Goal: Information Seeking & Learning: Understand process/instructions

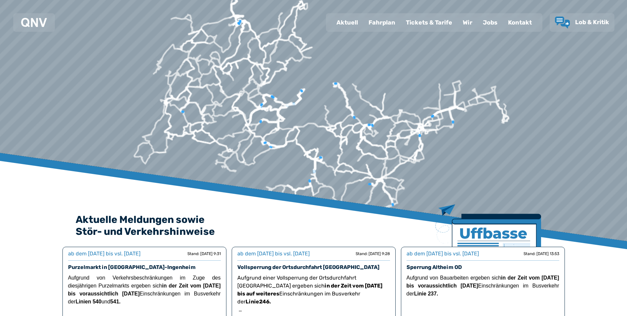
click at [352, 23] on div "Aktuell" at bounding box center [347, 22] width 32 height 17
select select "*"
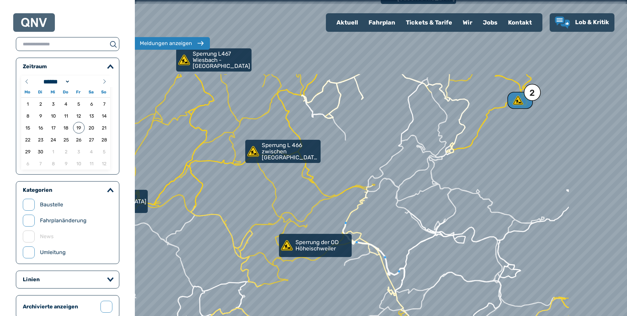
drag, startPoint x: 384, startPoint y: 141, endPoint x: 277, endPoint y: 246, distance: 150.6
click at [277, 246] on div at bounding box center [381, 158] width 591 height 379
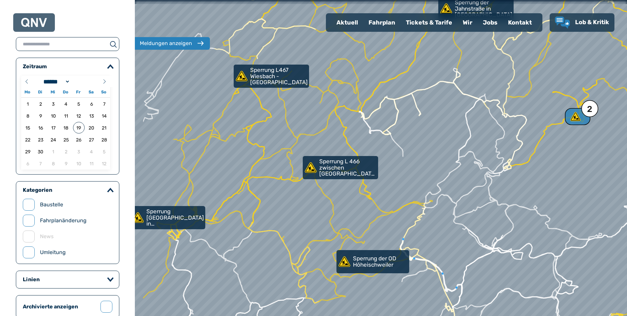
drag, startPoint x: 275, startPoint y: 181, endPoint x: 332, endPoint y: 197, distance: 59.8
click at [332, 197] on div at bounding box center [381, 158] width 591 height 379
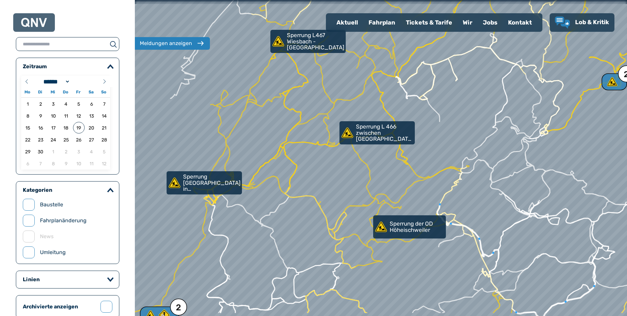
drag, startPoint x: 255, startPoint y: 247, endPoint x: 287, endPoint y: 210, distance: 48.5
click at [288, 210] on div at bounding box center [381, 158] width 591 height 379
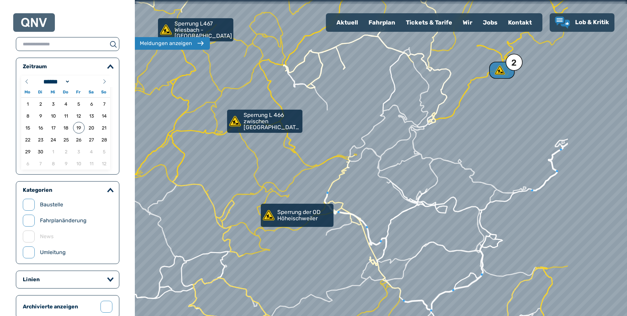
drag, startPoint x: 335, startPoint y: 239, endPoint x: 199, endPoint y: 223, distance: 136.6
click at [199, 223] on div at bounding box center [367, 154] width 591 height 379
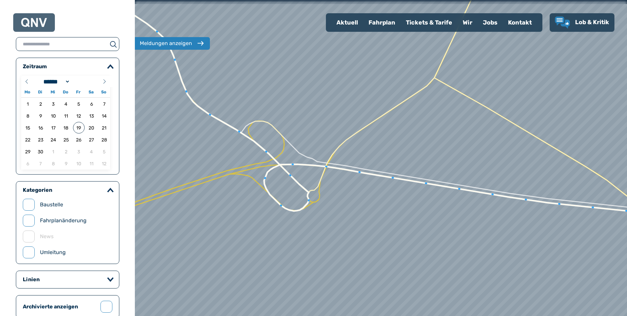
drag, startPoint x: 295, startPoint y: 175, endPoint x: 417, endPoint y: 195, distance: 123.3
click at [417, 195] on div at bounding box center [390, 160] width 591 height 379
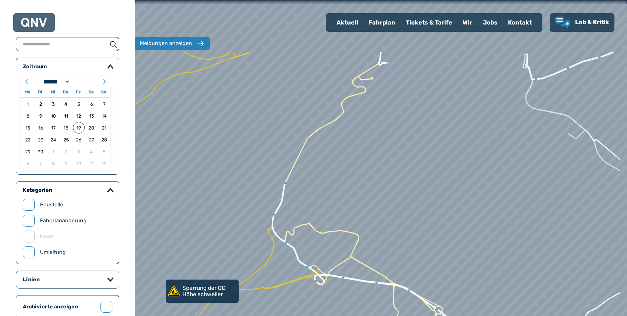
drag, startPoint x: 354, startPoint y: 147, endPoint x: 281, endPoint y: 244, distance: 121.9
click at [281, 244] on div at bounding box center [381, 158] width 591 height 379
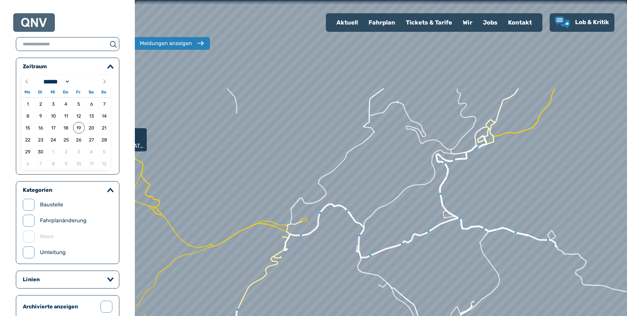
drag, startPoint x: 318, startPoint y: 132, endPoint x: 277, endPoint y: 252, distance: 126.7
click at [277, 252] on div at bounding box center [381, 158] width 591 height 379
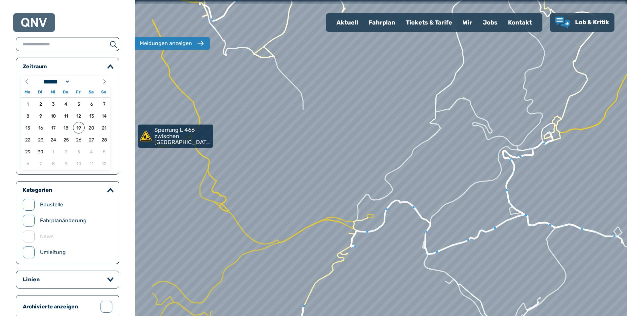
drag, startPoint x: 340, startPoint y: 180, endPoint x: 439, endPoint y: 169, distance: 99.9
click at [439, 169] on div at bounding box center [387, 156] width 591 height 379
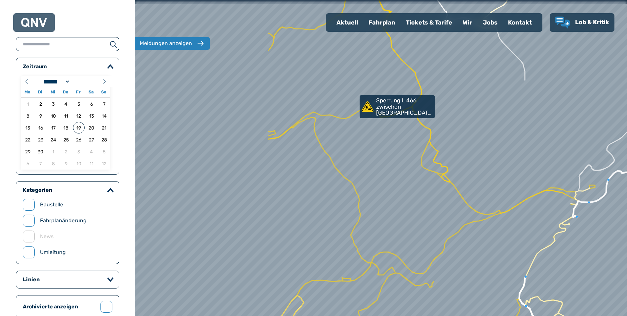
drag, startPoint x: 246, startPoint y: 190, endPoint x: 433, endPoint y: 167, distance: 188.6
click at [433, 167] on div at bounding box center [381, 158] width 591 height 379
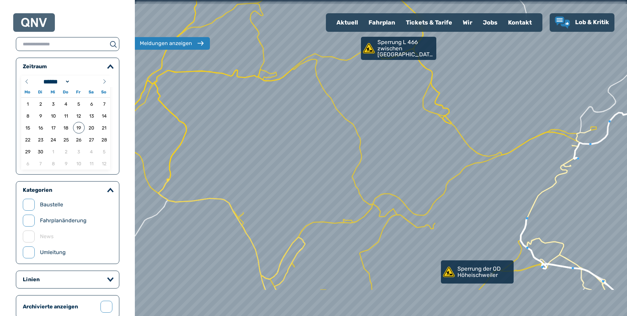
drag, startPoint x: 385, startPoint y: 241, endPoint x: 382, endPoint y: 184, distance: 58.0
click at [382, 184] on div at bounding box center [381, 158] width 591 height 379
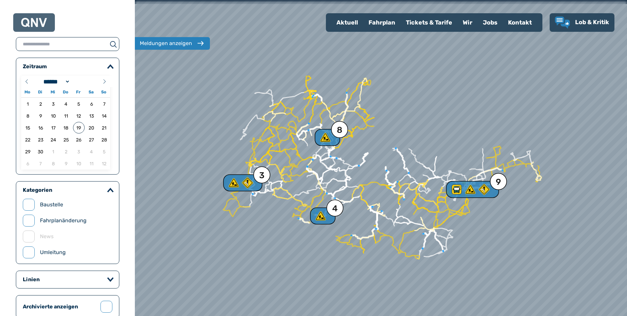
click at [347, 26] on div "Aktuell" at bounding box center [347, 22] width 32 height 17
click at [377, 22] on div "Fahrplan" at bounding box center [382, 22] width 37 height 17
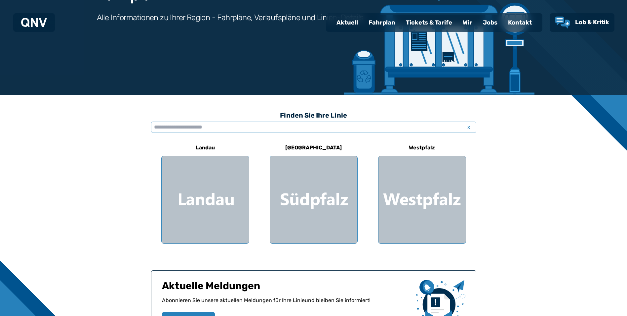
scroll to position [198, 0]
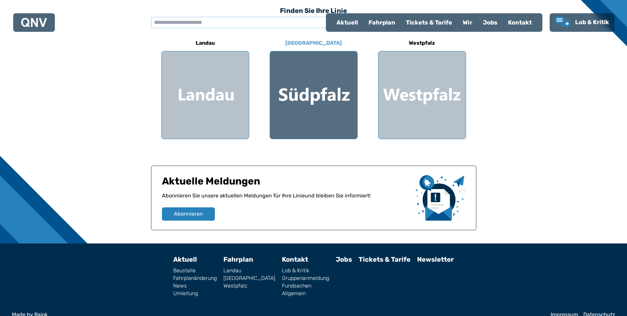
click at [317, 106] on div at bounding box center [313, 94] width 87 height 87
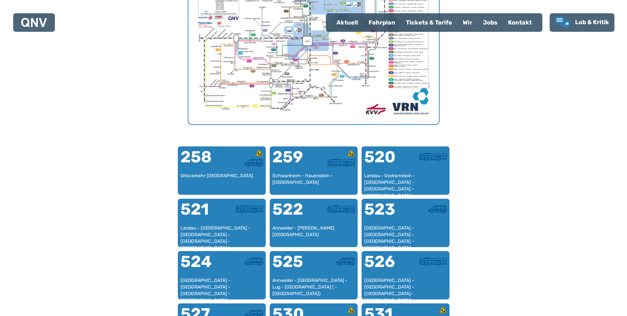
scroll to position [303, 0]
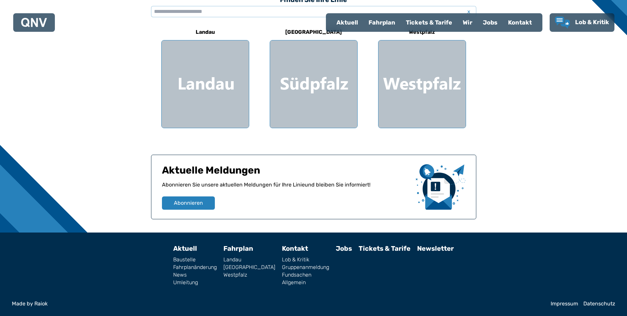
scroll to position [198, 0]
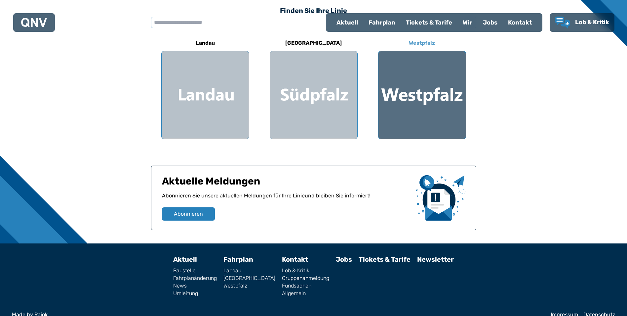
click at [413, 98] on div at bounding box center [422, 94] width 87 height 87
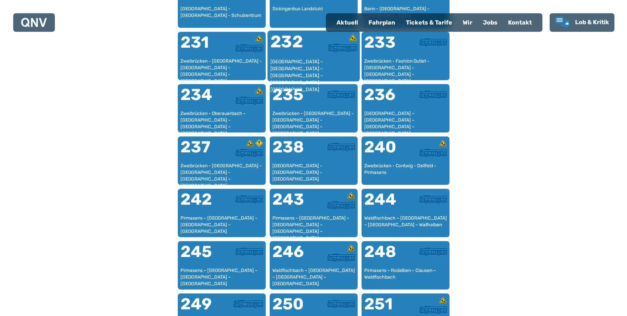
scroll to position [601, 0]
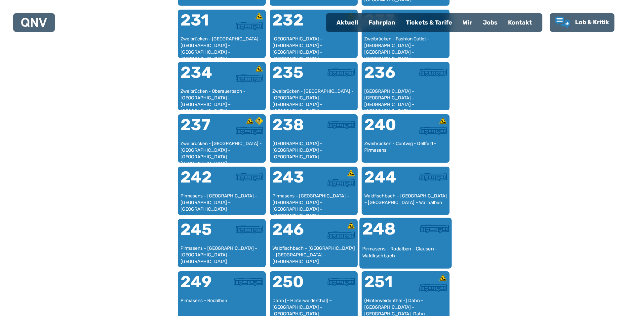
click at [437, 241] on div at bounding box center [427, 232] width 43 height 25
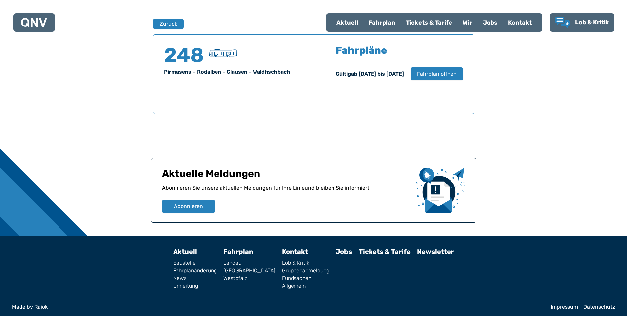
scroll to position [436, 0]
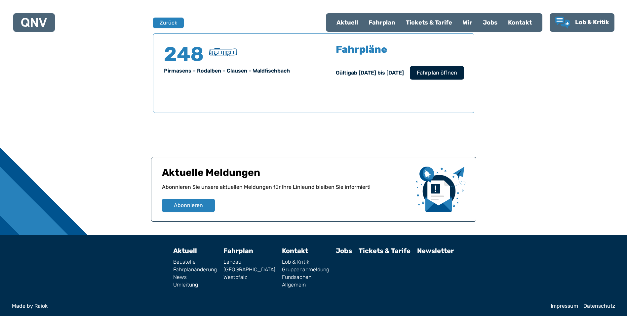
click at [444, 75] on span "Fahrplan öffnen" at bounding box center [437, 73] width 40 height 8
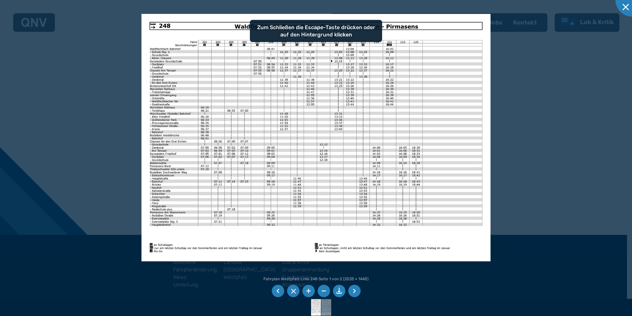
click at [572, 131] on div at bounding box center [316, 158] width 632 height 316
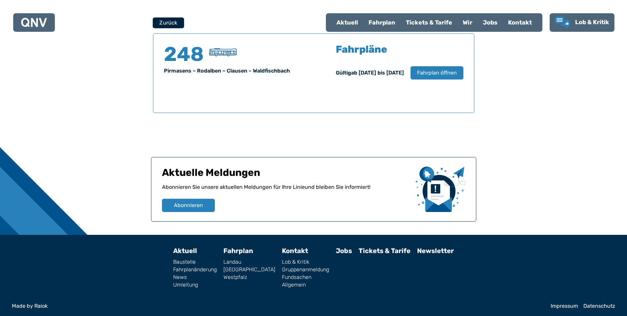
click at [178, 25] on button "Zurück" at bounding box center [168, 22] width 31 height 11
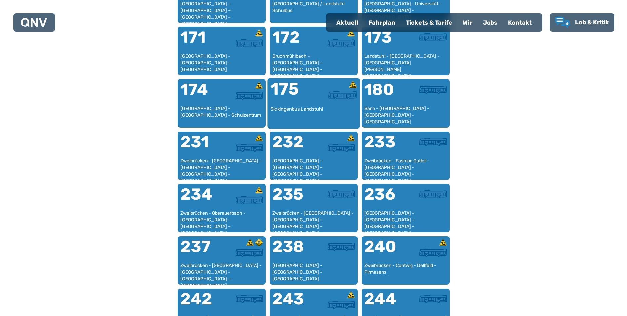
scroll to position [501, 0]
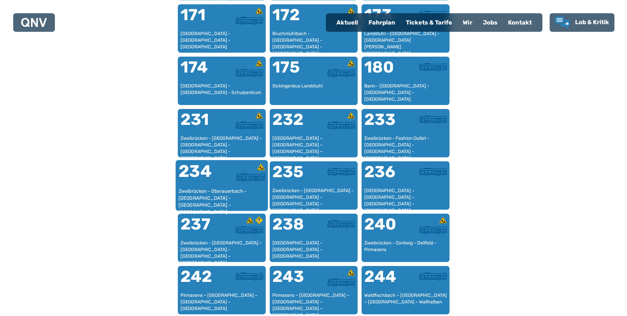
click at [235, 176] on div at bounding box center [243, 177] width 43 height 8
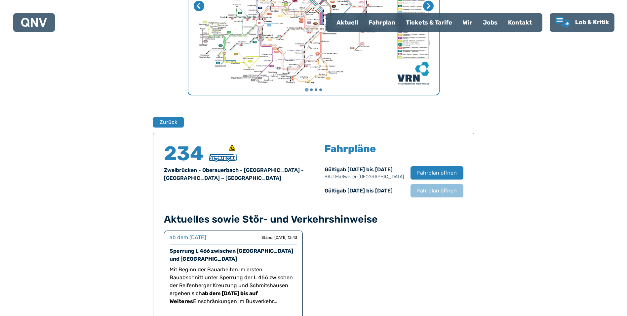
scroll to position [436, 0]
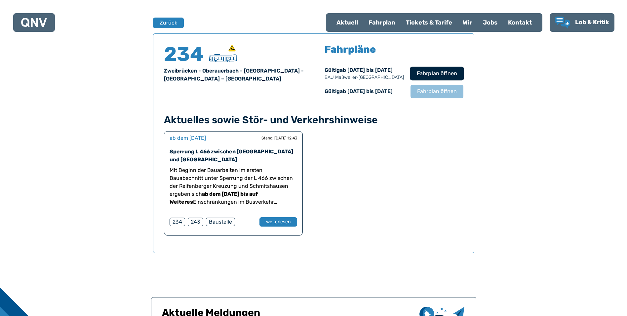
click at [436, 73] on span "Fahrplan öffnen" at bounding box center [437, 73] width 40 height 8
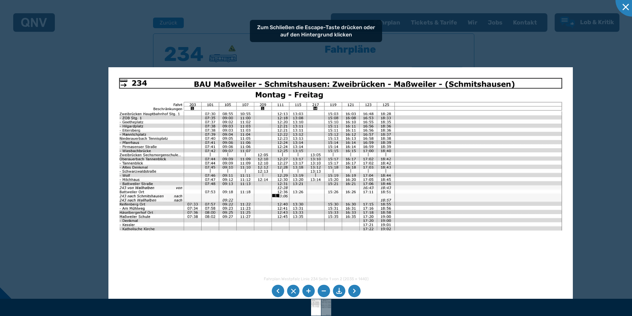
click at [292, 187] on img at bounding box center [340, 231] width 465 height 329
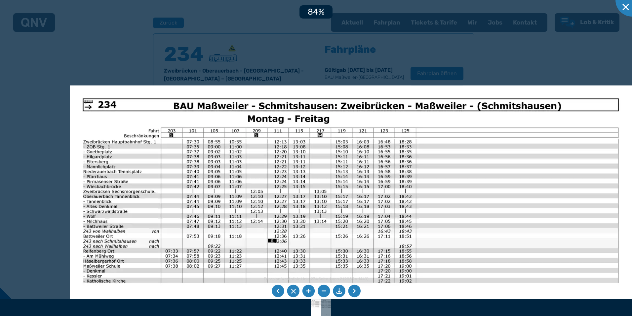
click at [287, 189] on img at bounding box center [351, 284] width 562 height 398
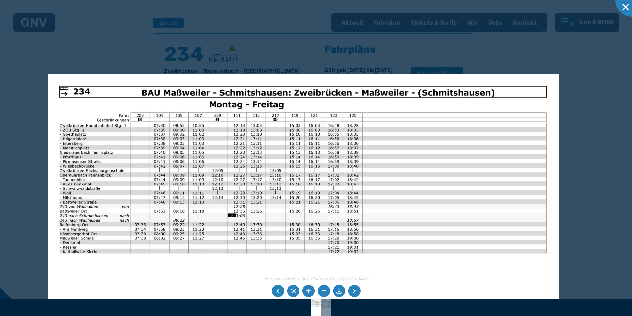
click at [344, 142] on img at bounding box center [303, 255] width 511 height 362
click at [627, 10] on div at bounding box center [632, -1] width 33 height 33
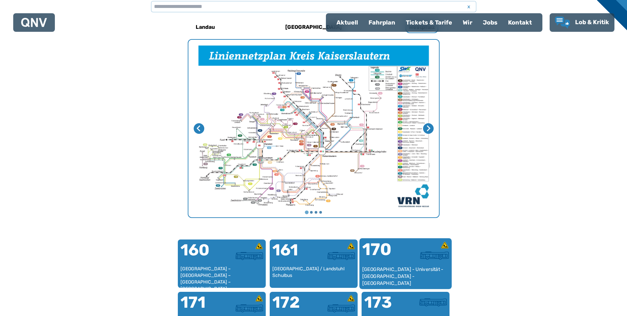
scroll to position [204, 0]
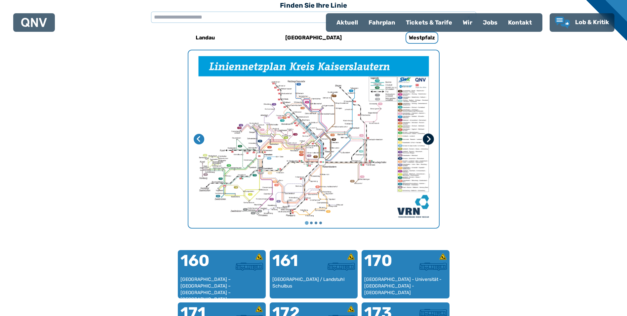
click at [429, 136] on icon "Nächste Seite" at bounding box center [428, 139] width 7 height 7
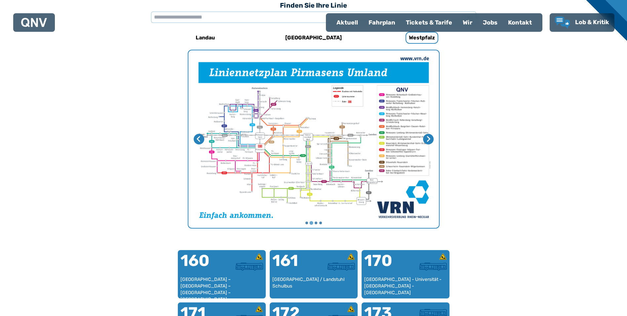
click at [410, 145] on img "2 von 4" at bounding box center [314, 138] width 251 height 177
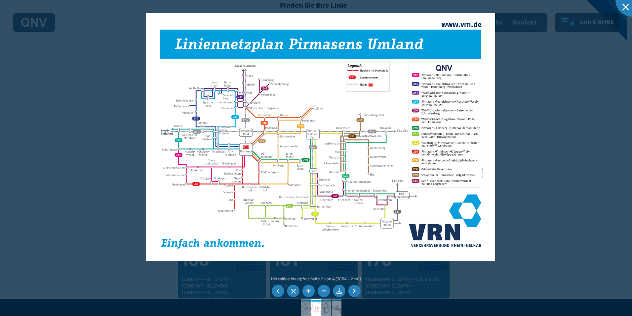
click at [100, 124] on div at bounding box center [316, 158] width 632 height 316
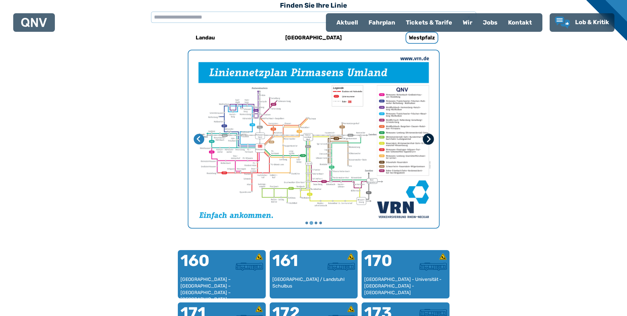
click at [427, 137] on icon "Nächste Seite" at bounding box center [428, 139] width 7 height 7
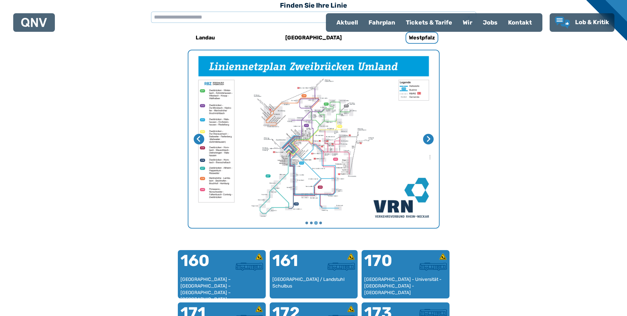
click at [308, 137] on img "3 von 4" at bounding box center [314, 138] width 251 height 177
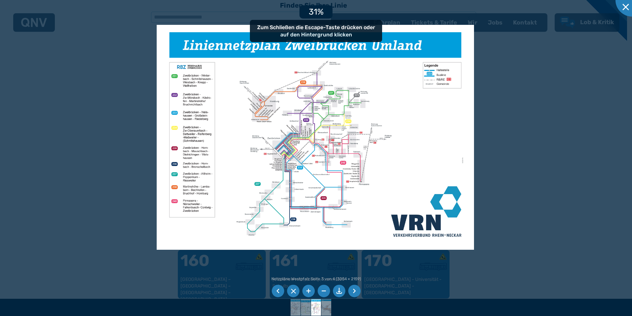
click at [121, 113] on div at bounding box center [316, 158] width 632 height 316
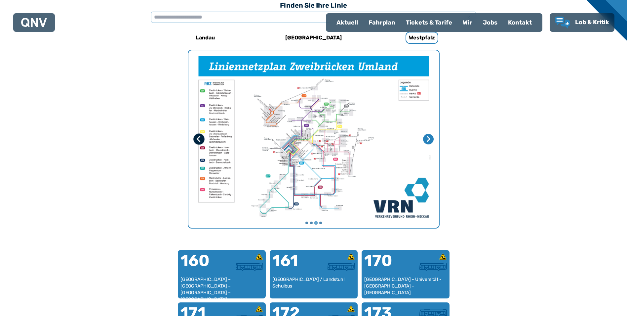
click at [198, 139] on icon "Vorherige Seite" at bounding box center [198, 139] width 4 height 6
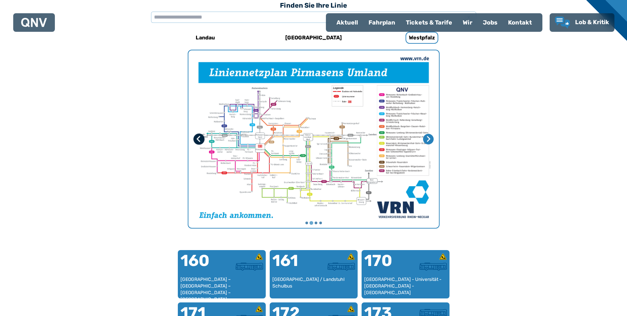
click at [198, 139] on icon "Vorherige Seite" at bounding box center [198, 139] width 4 height 6
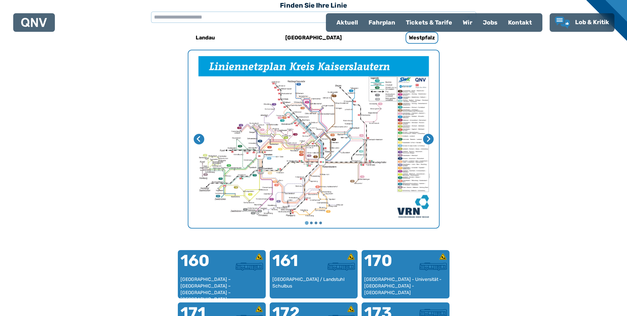
click at [334, 144] on img "1 von 4" at bounding box center [314, 138] width 251 height 177
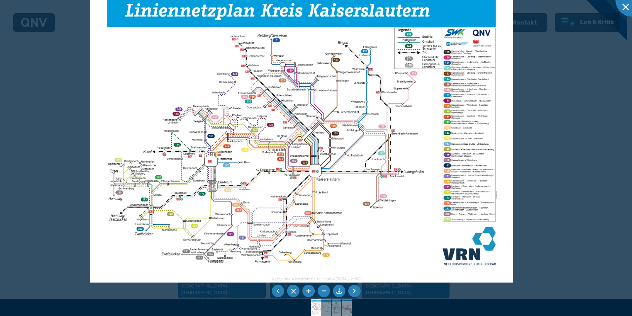
click at [51, 129] on div at bounding box center [316, 158] width 632 height 316
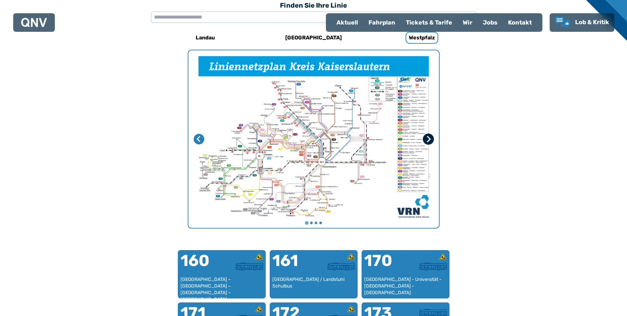
click at [430, 135] on button "Nächste Seite" at bounding box center [428, 138] width 11 height 11
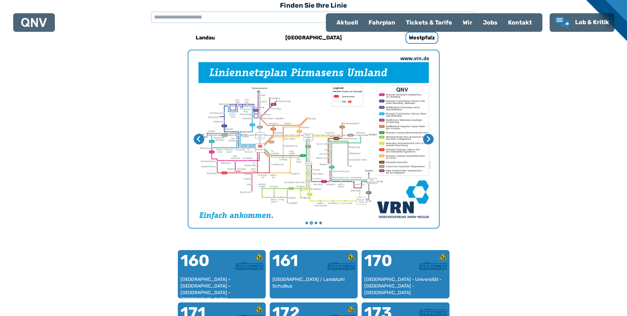
click at [317, 133] on img "2 von 4" at bounding box center [314, 138] width 251 height 177
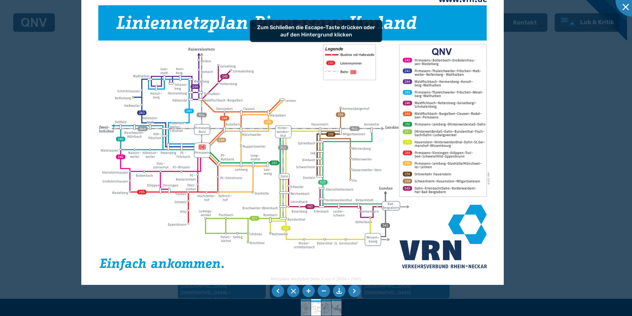
click at [34, 134] on div at bounding box center [316, 158] width 632 height 316
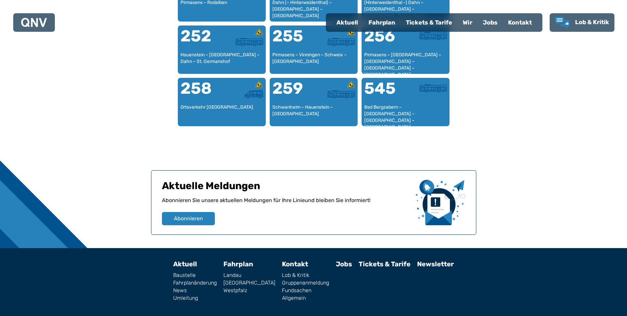
scroll to position [700, 0]
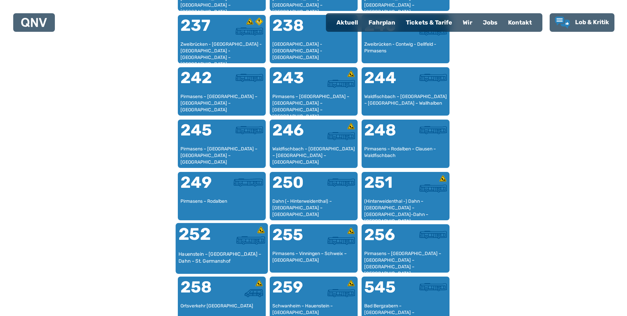
click at [240, 254] on div "Hauenstein – [GEOGRAPHIC_DATA] – Dahn – St. Germanshof" at bounding box center [221, 260] width 87 height 20
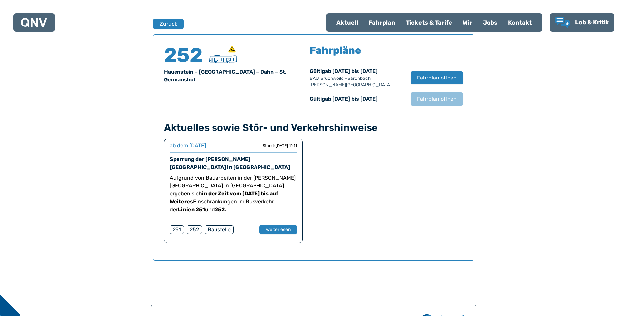
scroll to position [436, 0]
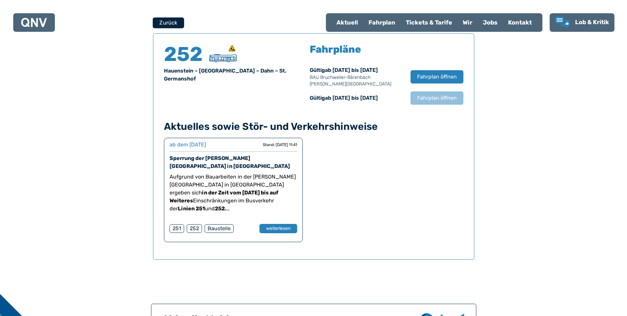
click at [172, 21] on button "Zurück" at bounding box center [168, 22] width 31 height 11
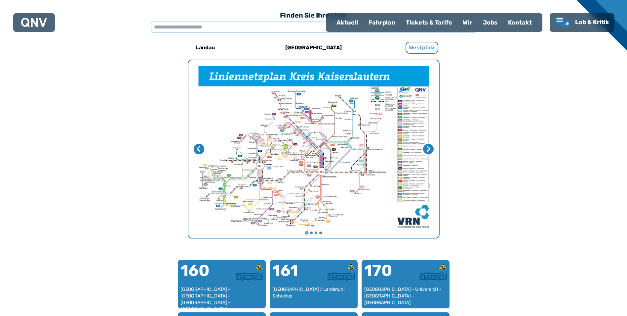
scroll to position [204, 0]
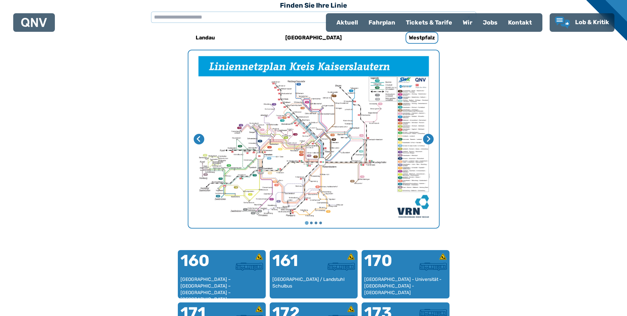
click at [463, 21] on div "Wir" at bounding box center [468, 22] width 20 height 17
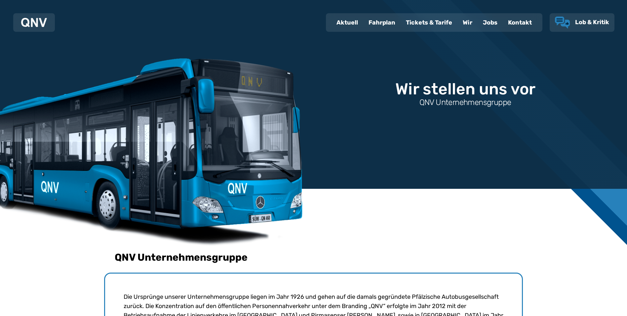
click at [602, 27] on link "Lob & Kritik" at bounding box center [582, 23] width 54 height 12
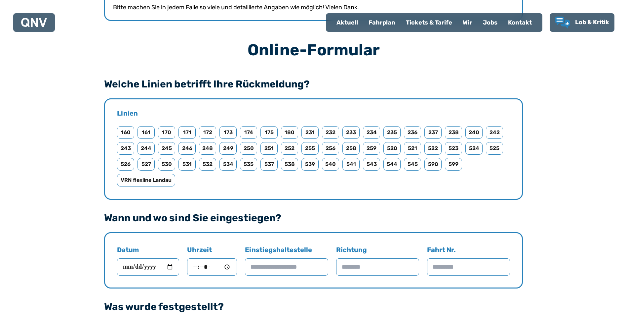
scroll to position [298, 0]
